Goal: Transaction & Acquisition: Purchase product/service

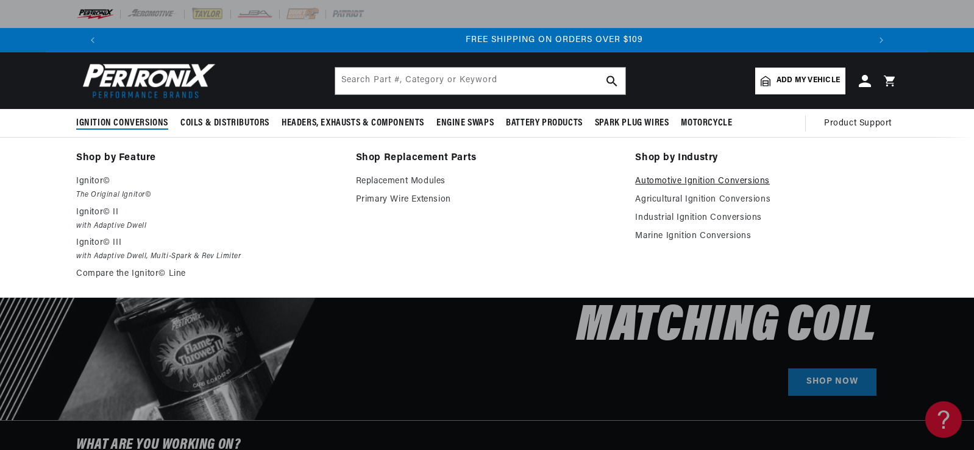
scroll to position [0, 1523]
click at [671, 179] on link "Automotive Ignition Conversions" at bounding box center [766, 181] width 263 height 15
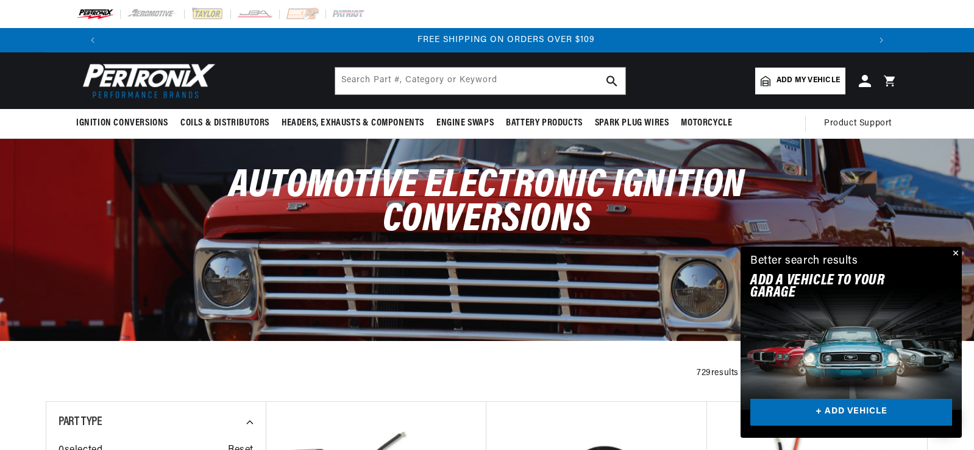
scroll to position [0, 1523]
click at [802, 80] on span "Add my vehicle" at bounding box center [808, 81] width 63 height 12
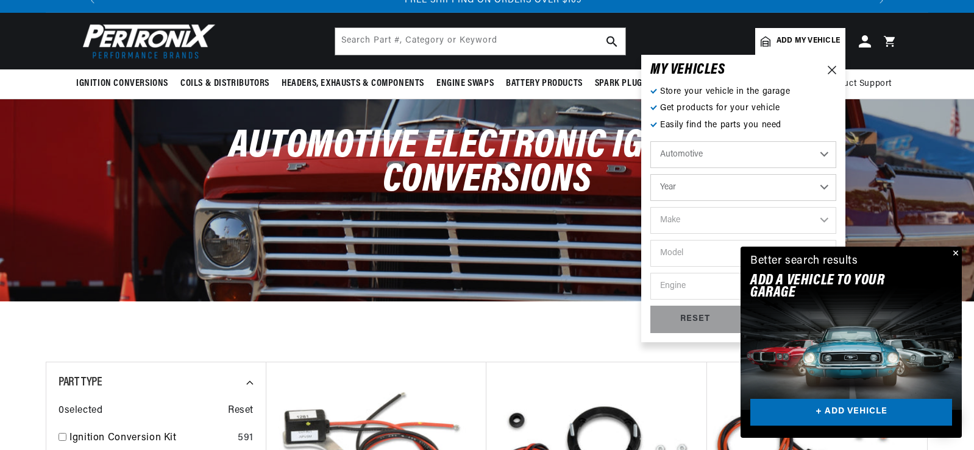
scroll to position [61, 0]
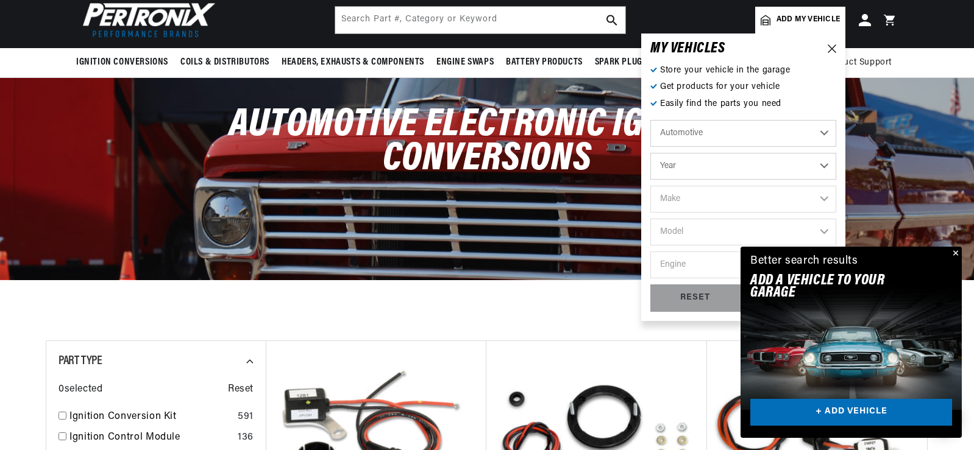
click at [819, 163] on select "Year [DATE] 2021 2020 2019 2018 2017 2016 2015 2014 2013 2012 2011 2010 2009 20…" at bounding box center [743, 166] width 186 height 27
select select "1954"
click at [650, 153] on select "Year [DATE] 2021 2020 2019 2018 2017 2016 2015 2014 2013 2012 2011 2010 2009 20…" at bounding box center [743, 166] width 186 height 27
select select "1954"
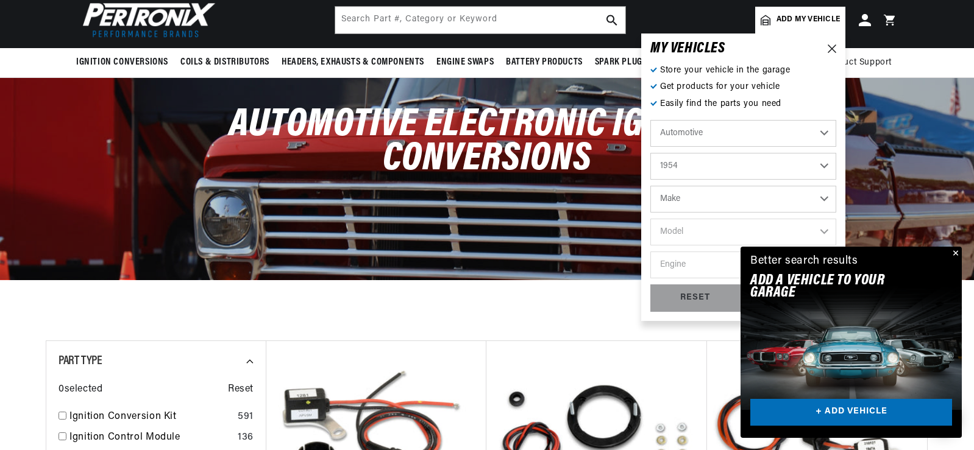
click at [824, 196] on select "Make Aston [PERSON_NAME] Buick Cadillac Chevrolet Chrysler Dodge Ford GMC [GEOG…" at bounding box center [743, 199] width 186 height 27
select select "Ford"
click at [650, 186] on select "Make Aston [PERSON_NAME] Buick Cadillac Chevrolet Chrysler Dodge Ford GMC [GEOG…" at bounding box center [743, 199] width 186 height 27
select select "Ford"
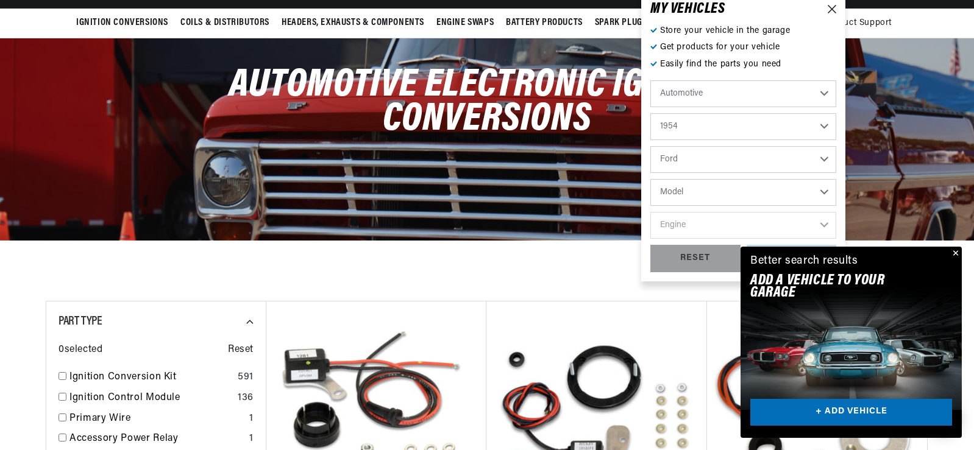
scroll to position [122, 0]
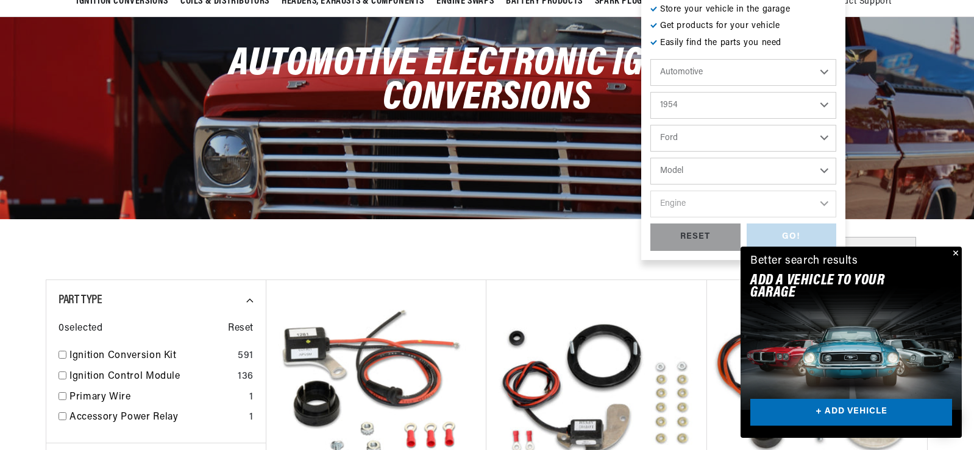
click at [825, 168] on select "Model Club Country Sedan Country Squire Courier Sedan Delivery Crestline Custom…" at bounding box center [743, 171] width 186 height 27
select select "Skyliner"
click at [650, 158] on select "Model Club Country Sedan Country Squire Courier Sedan Delivery Crestline Custom…" at bounding box center [743, 171] width 186 height 27
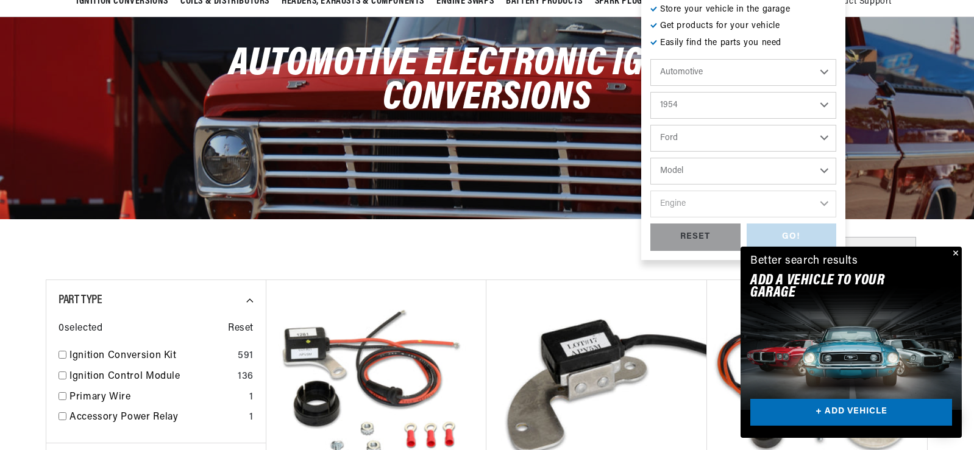
select select "Skyliner"
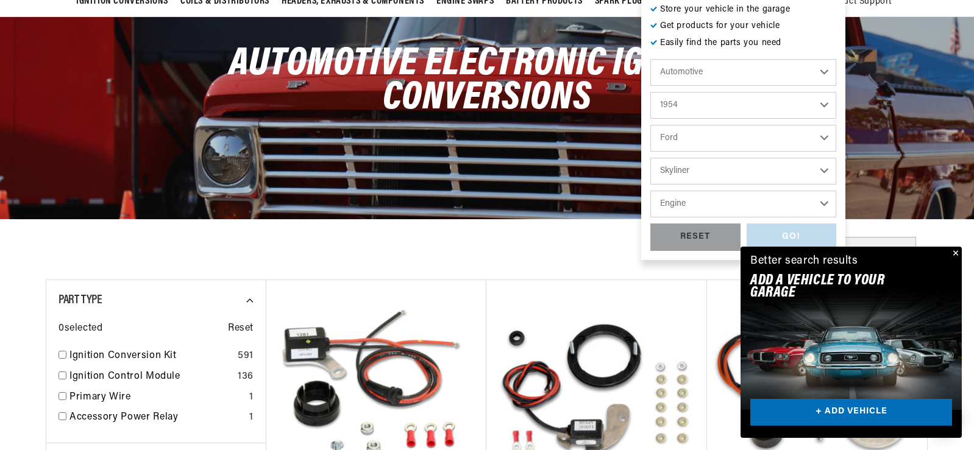
click at [824, 203] on select "Engine 3.7L 3.9L 4.2L" at bounding box center [743, 204] width 186 height 27
click at [822, 203] on select "Engine 3.7L 3.9L 4.2L" at bounding box center [743, 204] width 186 height 27
select select "4.2L"
click at [650, 191] on select "Engine 3.7L 3.9L 4.2L" at bounding box center [743, 204] width 186 height 27
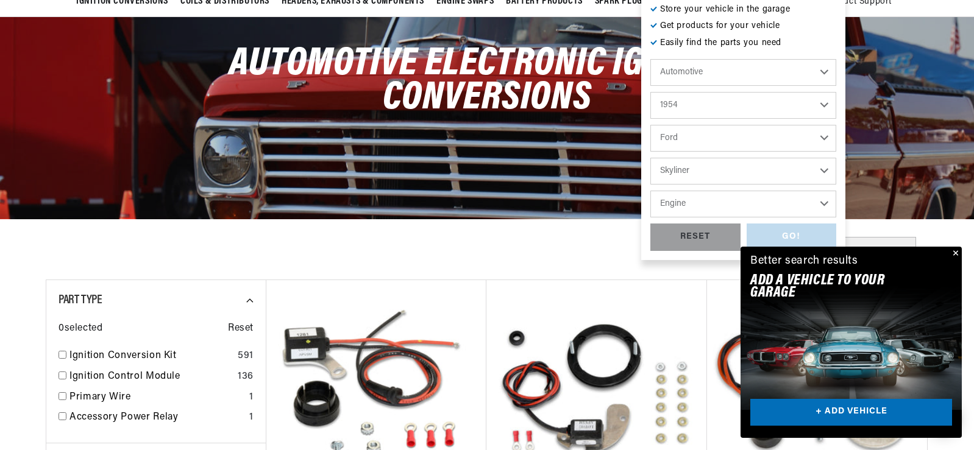
select select "4.2L"
click at [789, 231] on div "GO!" at bounding box center [792, 237] width 90 height 27
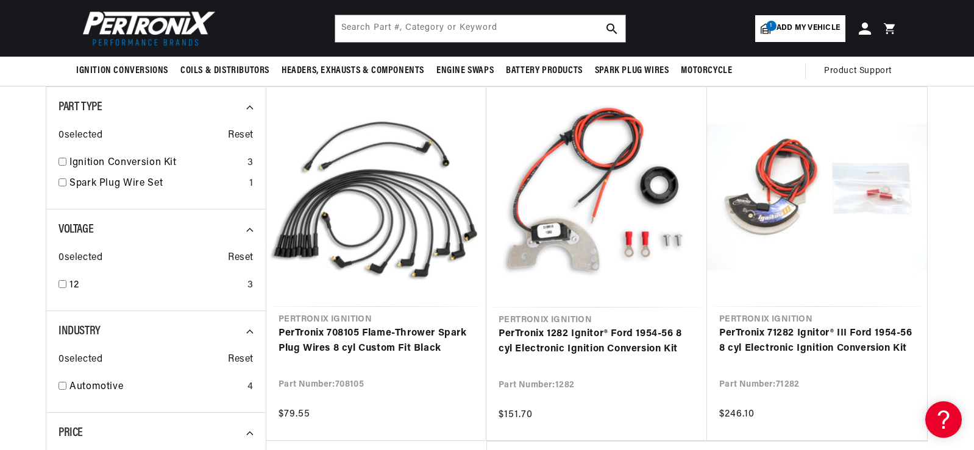
scroll to position [122, 0]
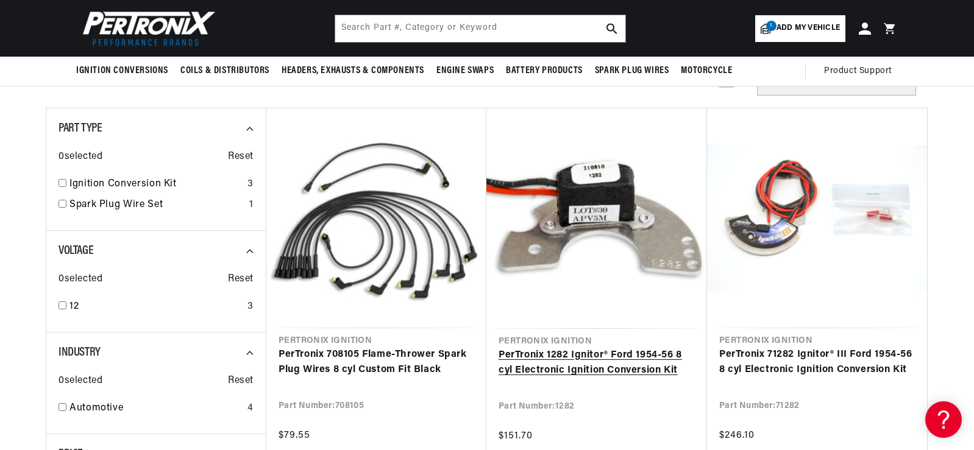
click at [560, 357] on link "PerTronix 1282 Ignitor® Ford 1954-56 8 cyl Electronic Ignition Conversion Kit" at bounding box center [597, 363] width 196 height 31
